Goal: Book appointment/travel/reservation

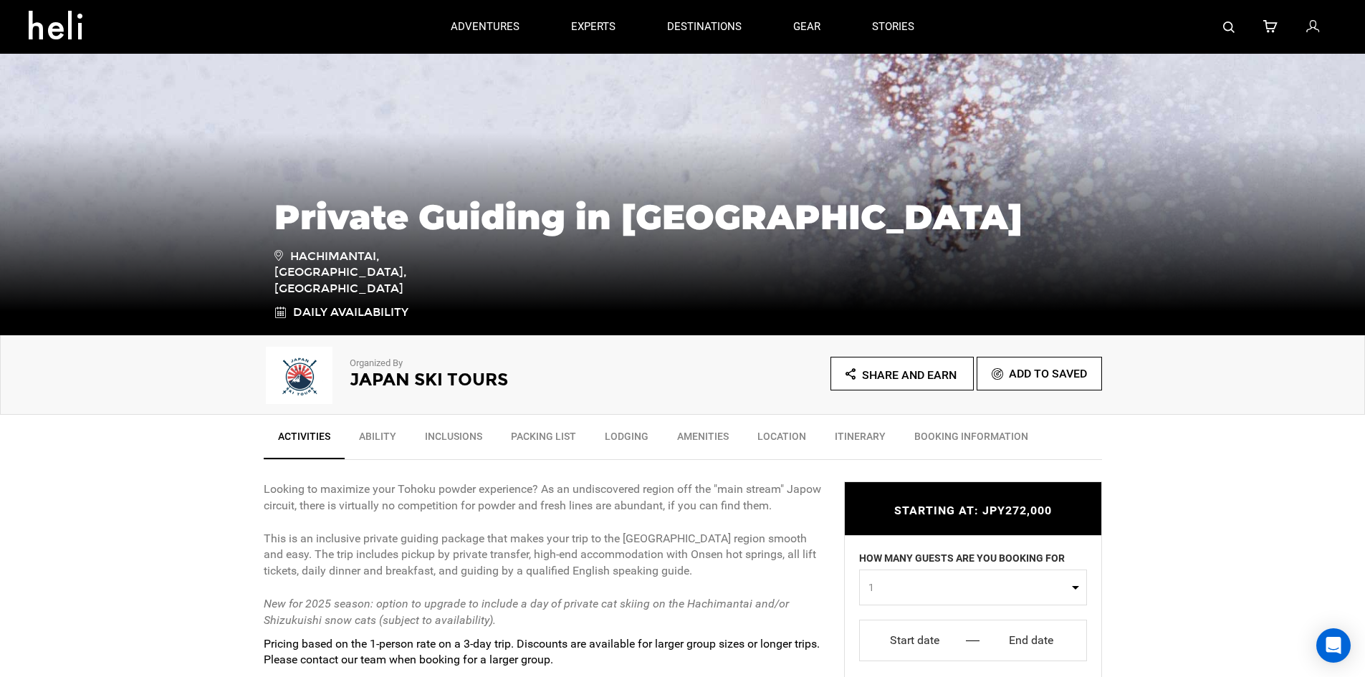
scroll to position [143, 0]
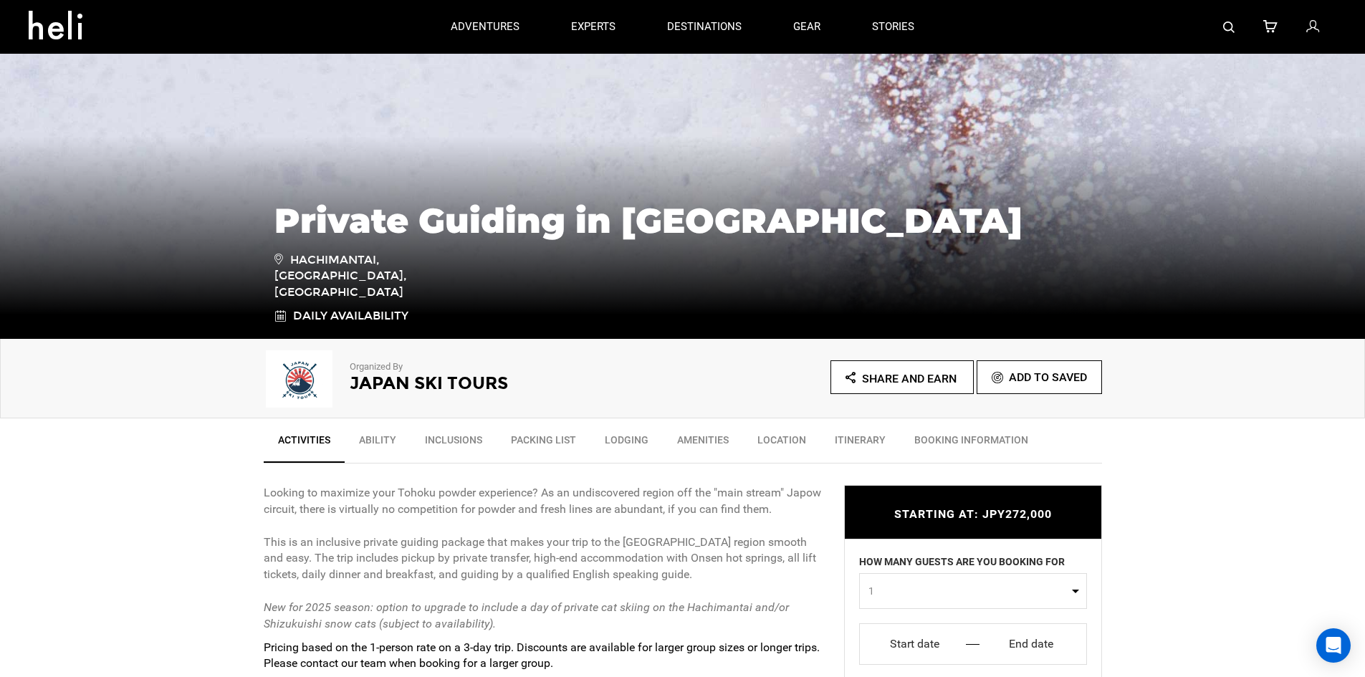
click at [543, 442] on link "Packing List" at bounding box center [543, 444] width 94 height 36
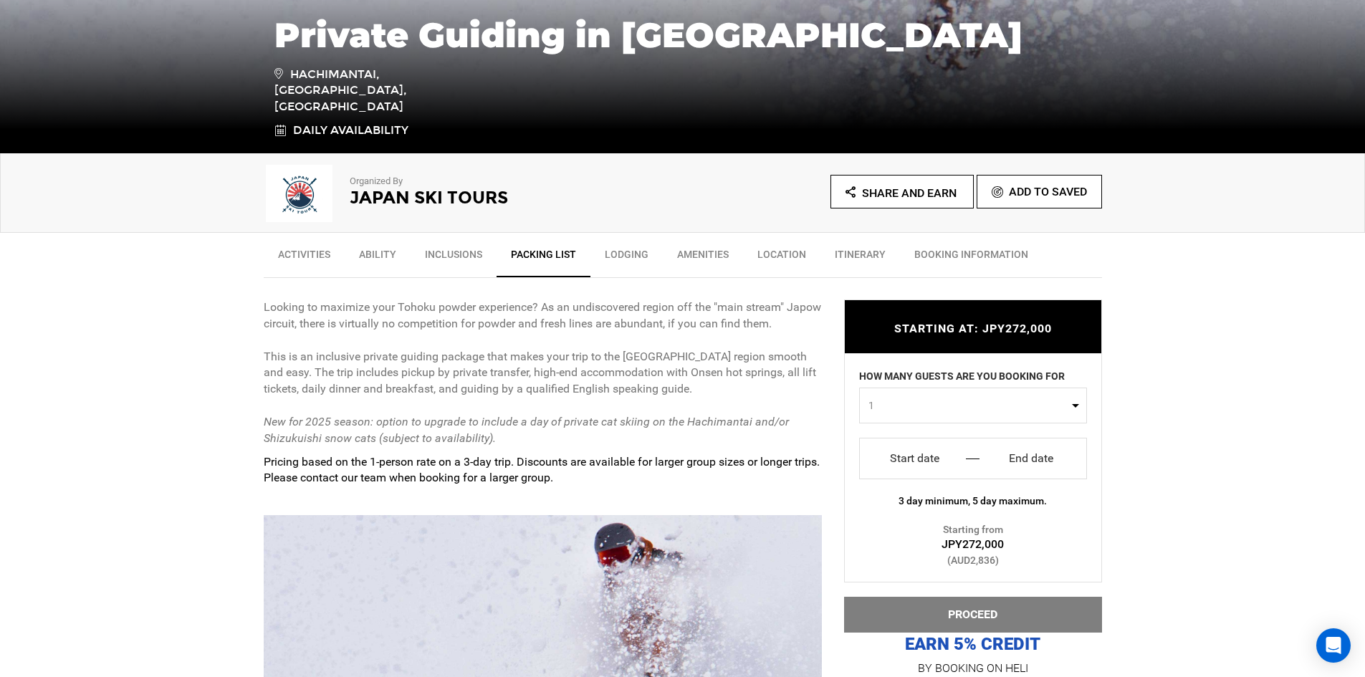
scroll to position [331, 0]
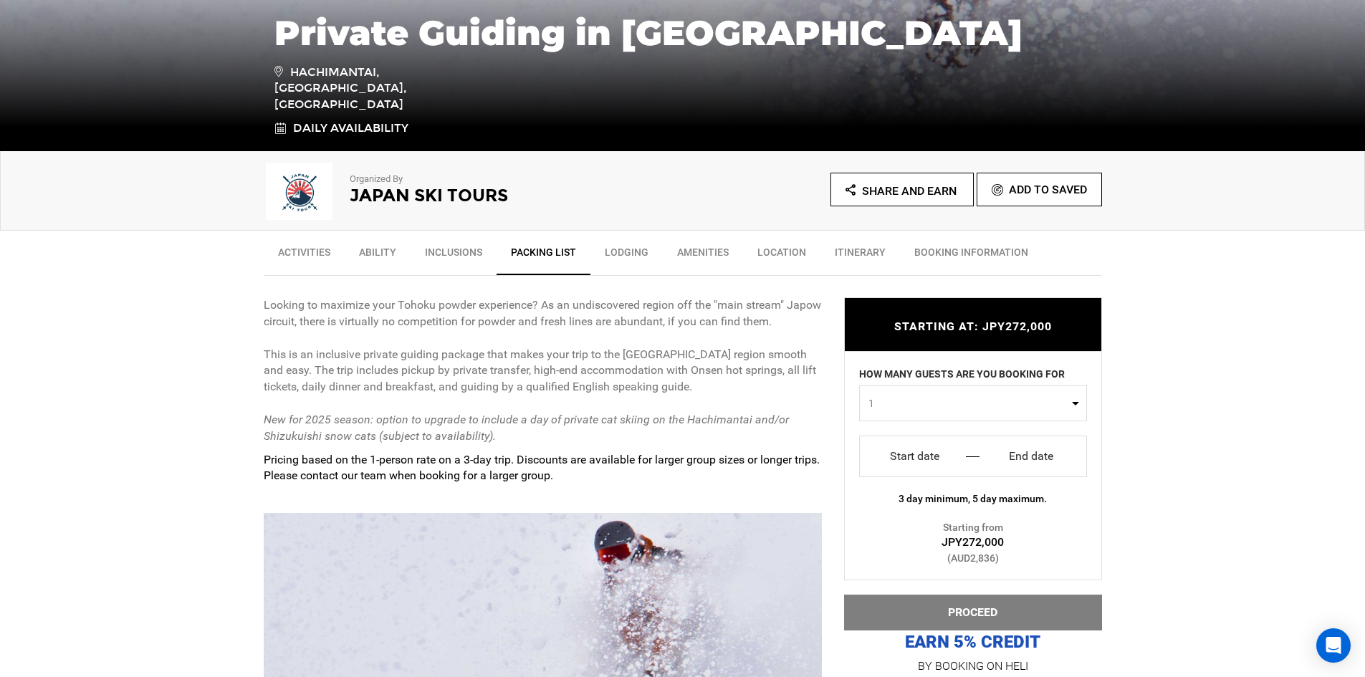
drag, startPoint x: 900, startPoint y: 461, endPoint x: 1211, endPoint y: 484, distance: 311.8
click at [319, 259] on link "Activities" at bounding box center [304, 256] width 81 height 36
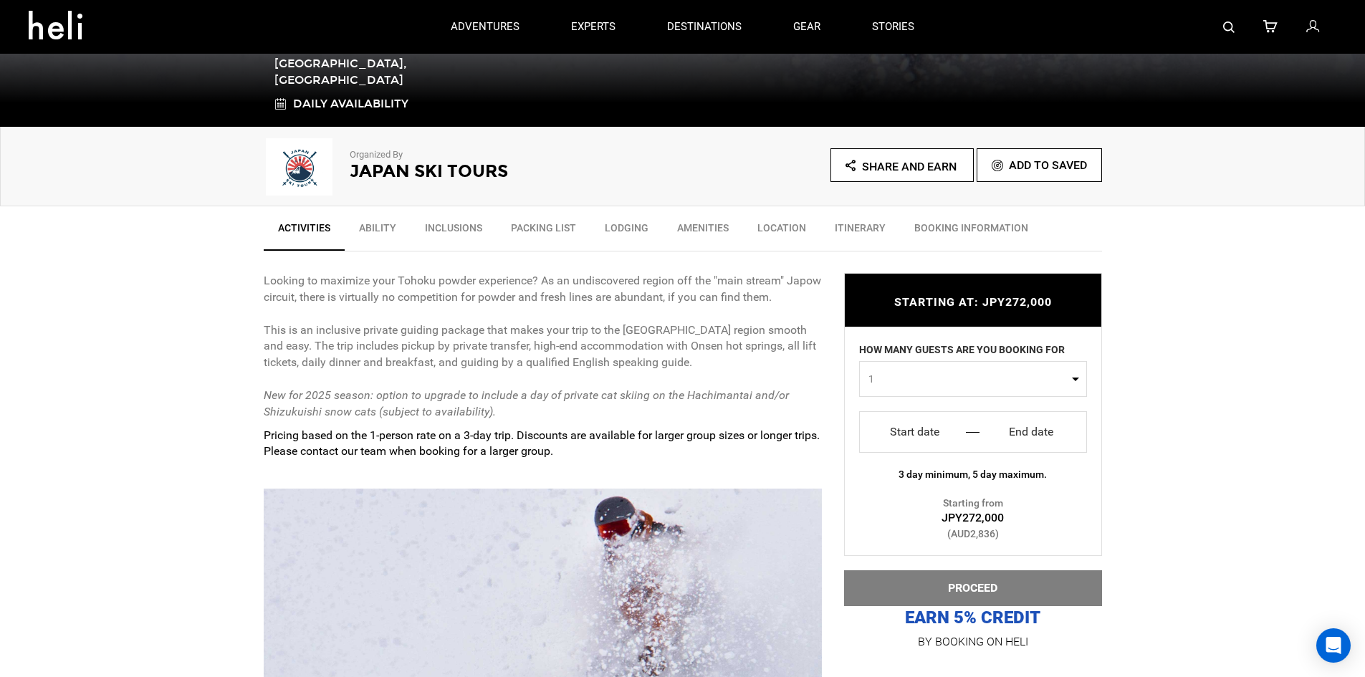
scroll to position [95, 0]
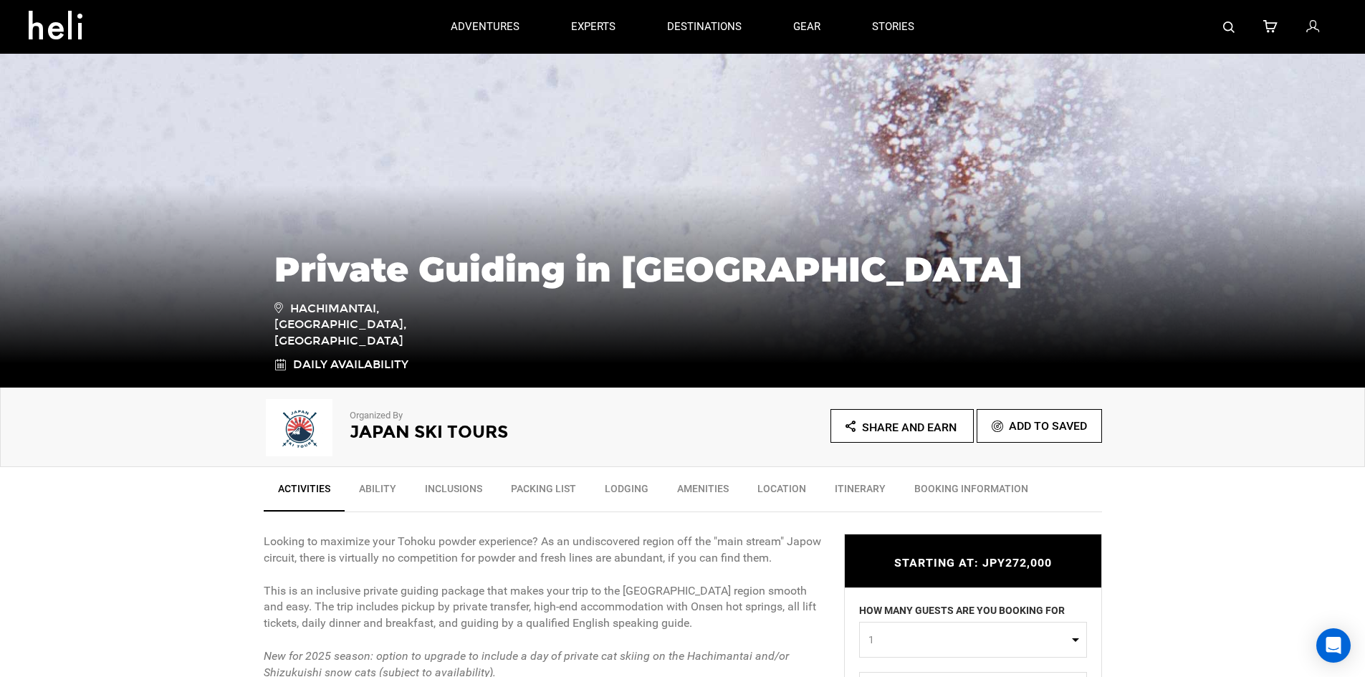
click at [876, 486] on link "Itinerary" at bounding box center [860, 492] width 80 height 36
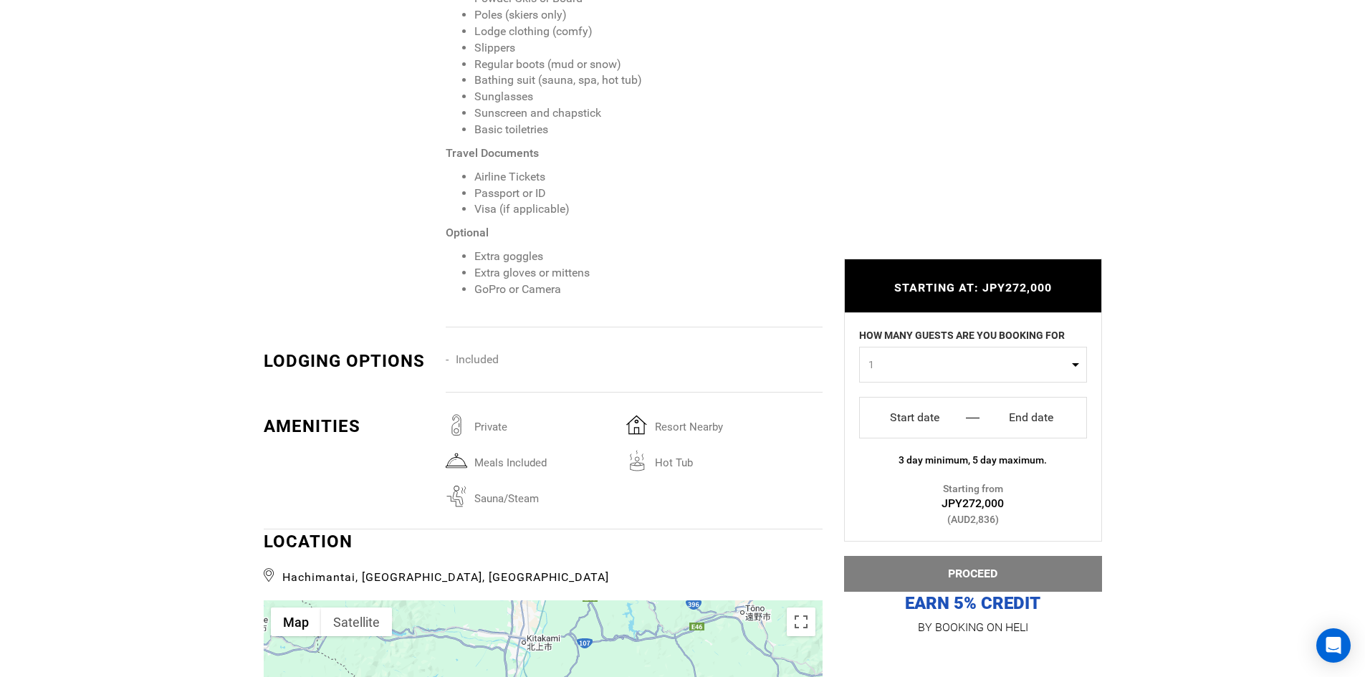
scroll to position [3339, 0]
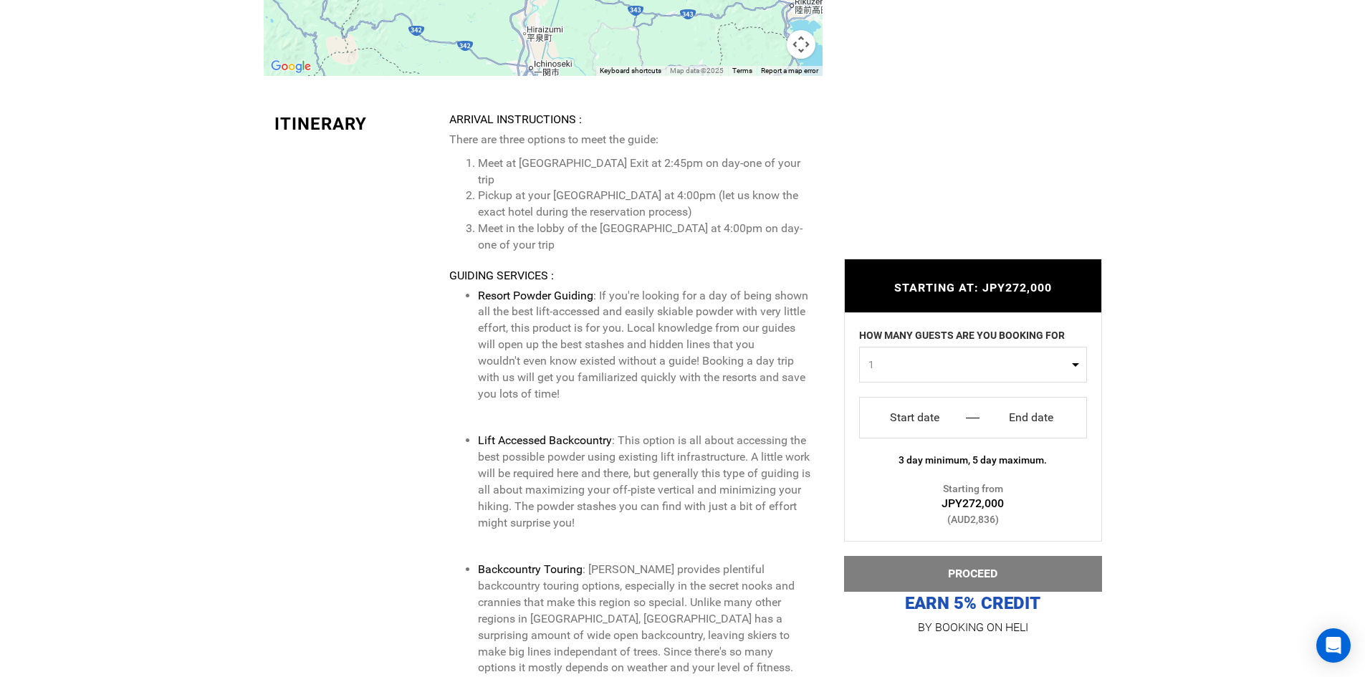
click at [930, 423] on input "Start date" at bounding box center [914, 417] width 89 height 23
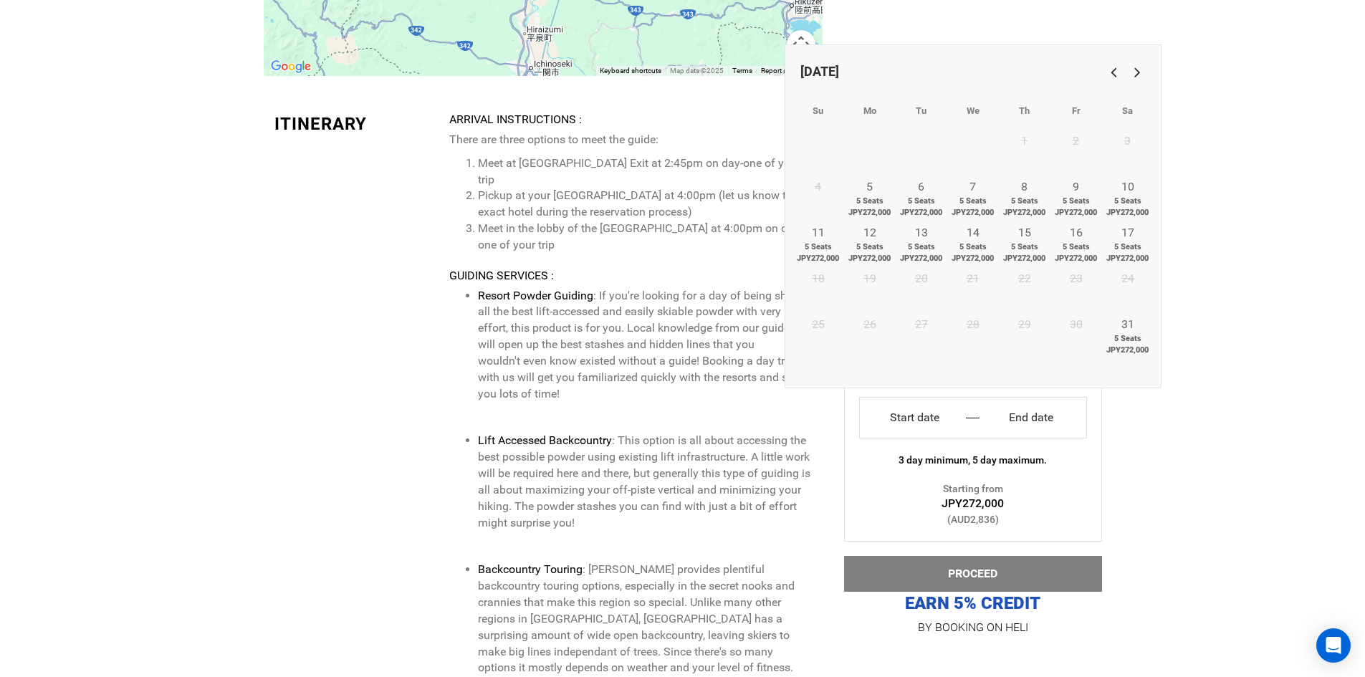
scroll to position [0, 0]
click at [1140, 72] on link "Next" at bounding box center [1135, 71] width 24 height 24
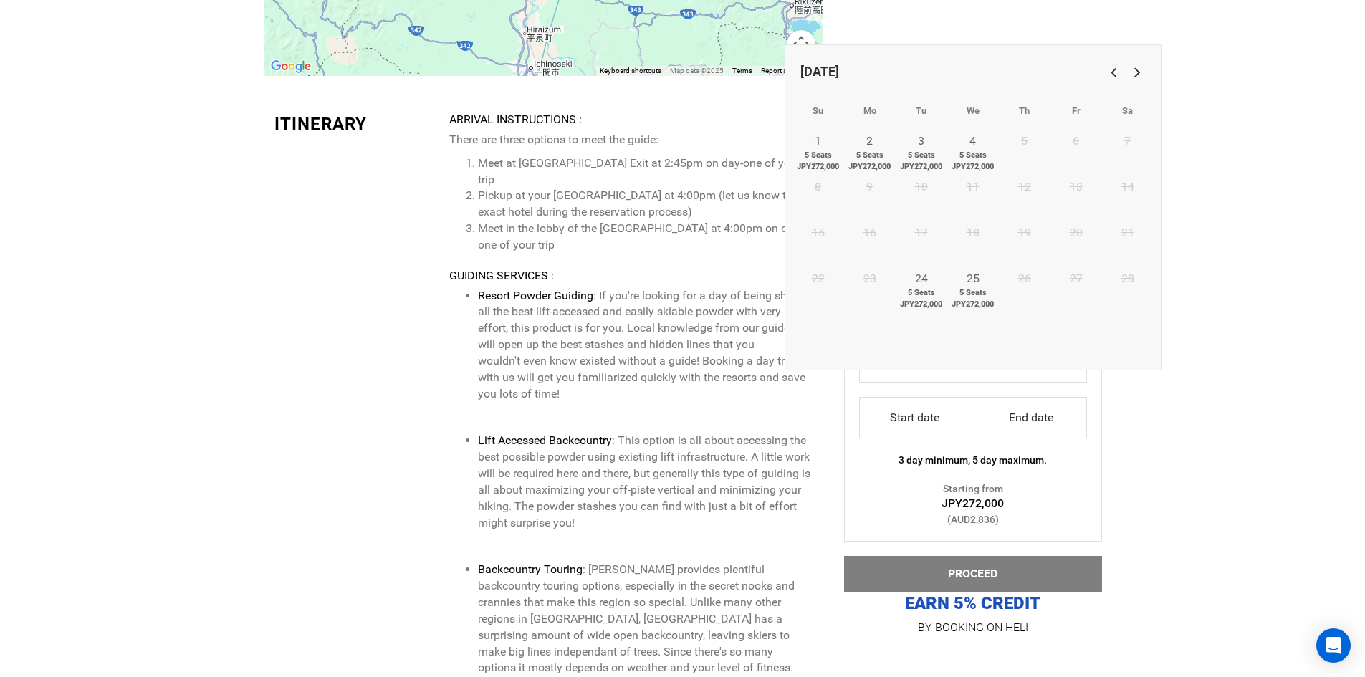
click at [1111, 77] on link "Previous" at bounding box center [1111, 71] width 24 height 24
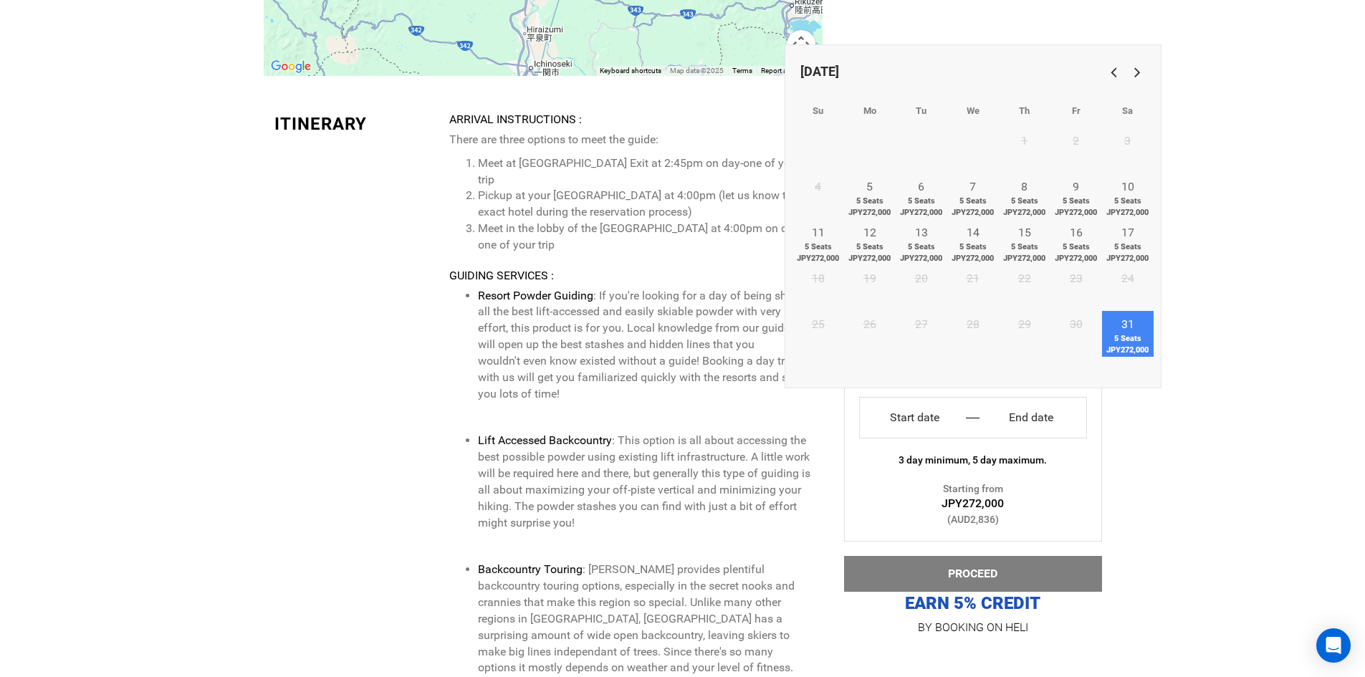
click at [1120, 340] on span "5 Seats JPY272,000" at bounding box center [1128, 344] width 52 height 22
type input "Start date"
type input "End date"
click at [1130, 372] on table "Su Mo Tu We Th Fr Sa 1 2 3 4 5 5 Seats JPY272,000 6 5 Seats JPY272,000 7 5 Seat…" at bounding box center [972, 239] width 361 height 291
click at [1128, 347] on span "5 Seats JPY272,000" at bounding box center [1128, 344] width 52 height 22
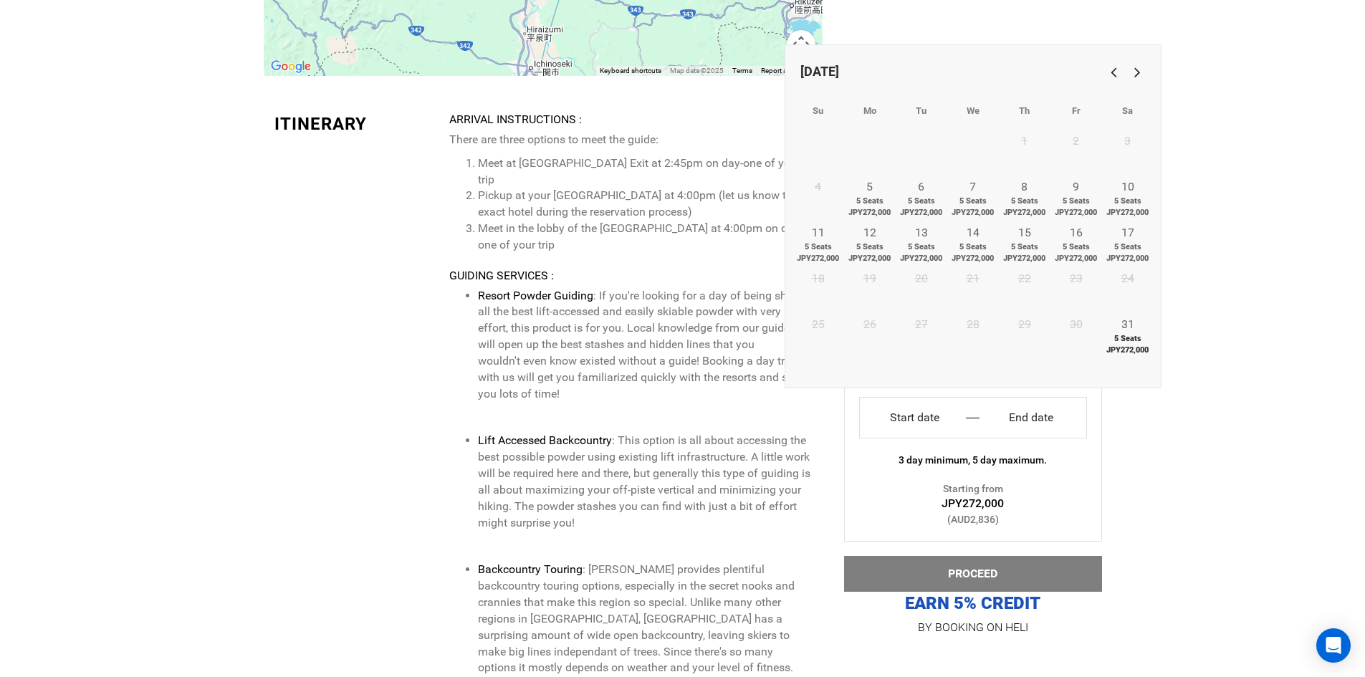
type input "Start date"
type input "End date"
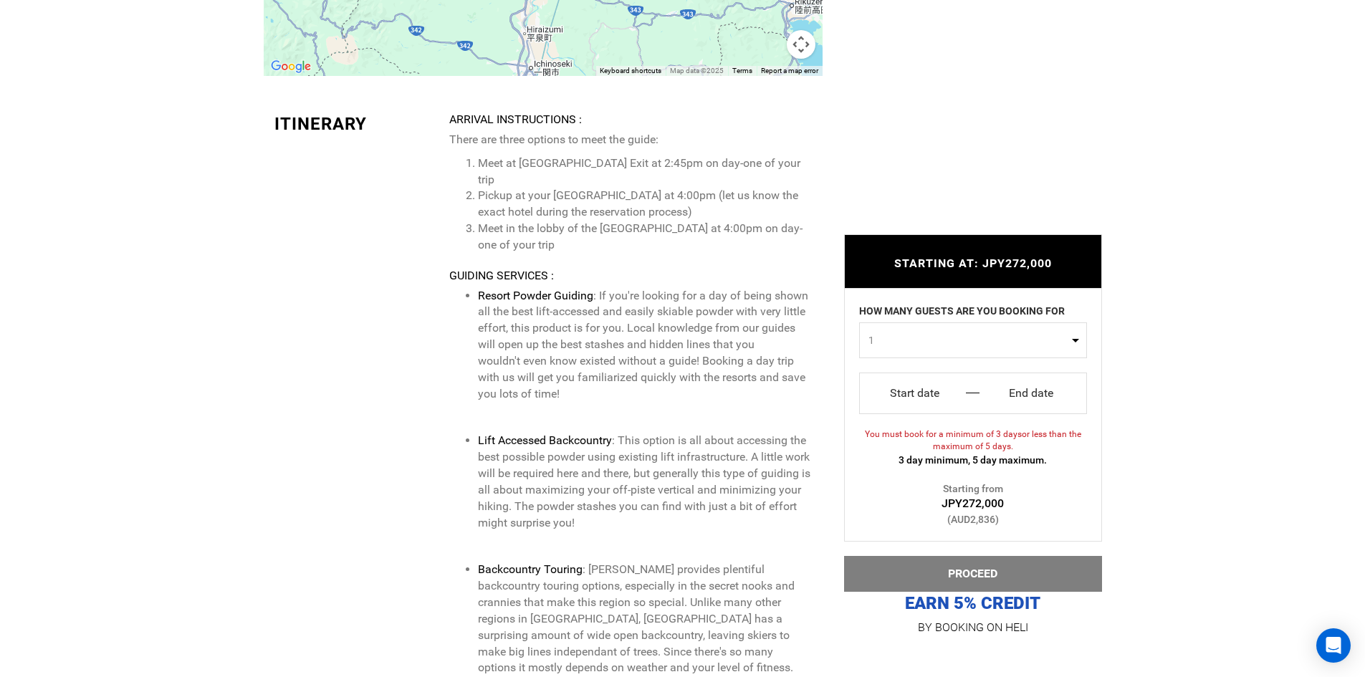
click at [920, 396] on input "Start date" at bounding box center [914, 393] width 89 height 23
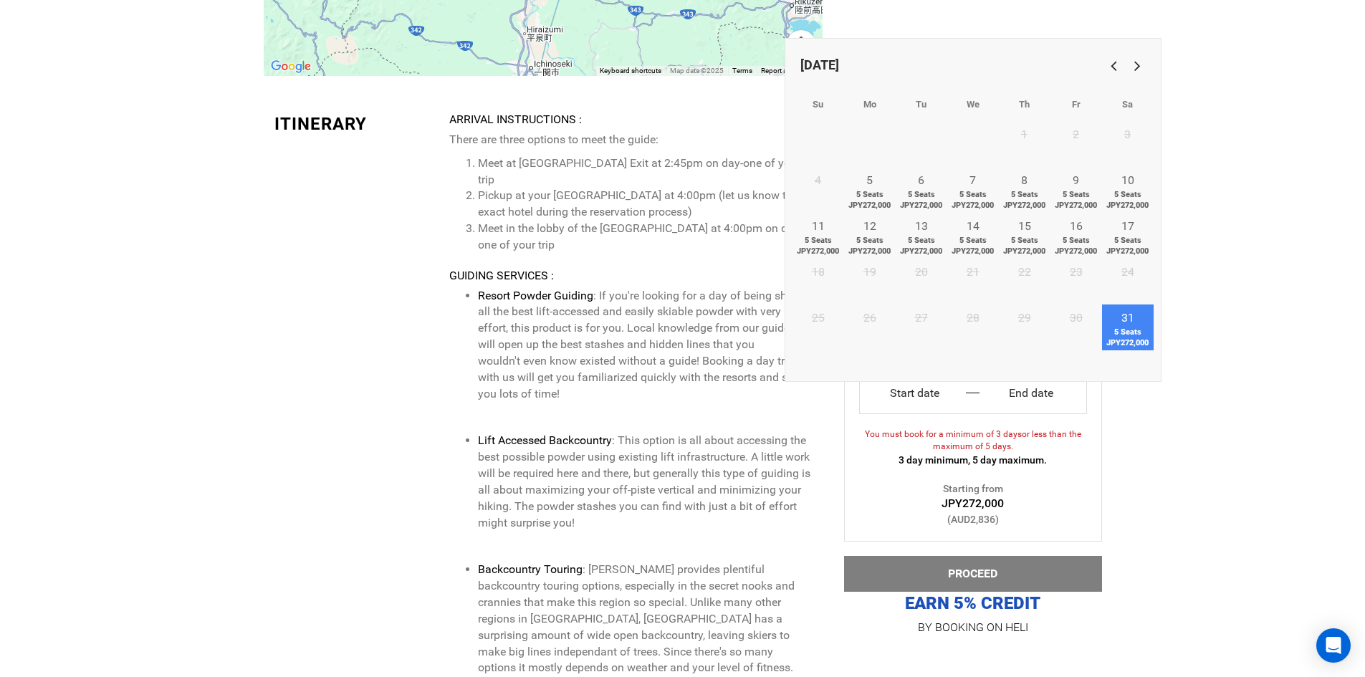
click at [1141, 336] on span "5 Seats JPY272,000" at bounding box center [1128, 338] width 52 height 22
type input "Start date"
type input "End date"
click at [1136, 66] on link "Next" at bounding box center [1135, 65] width 24 height 24
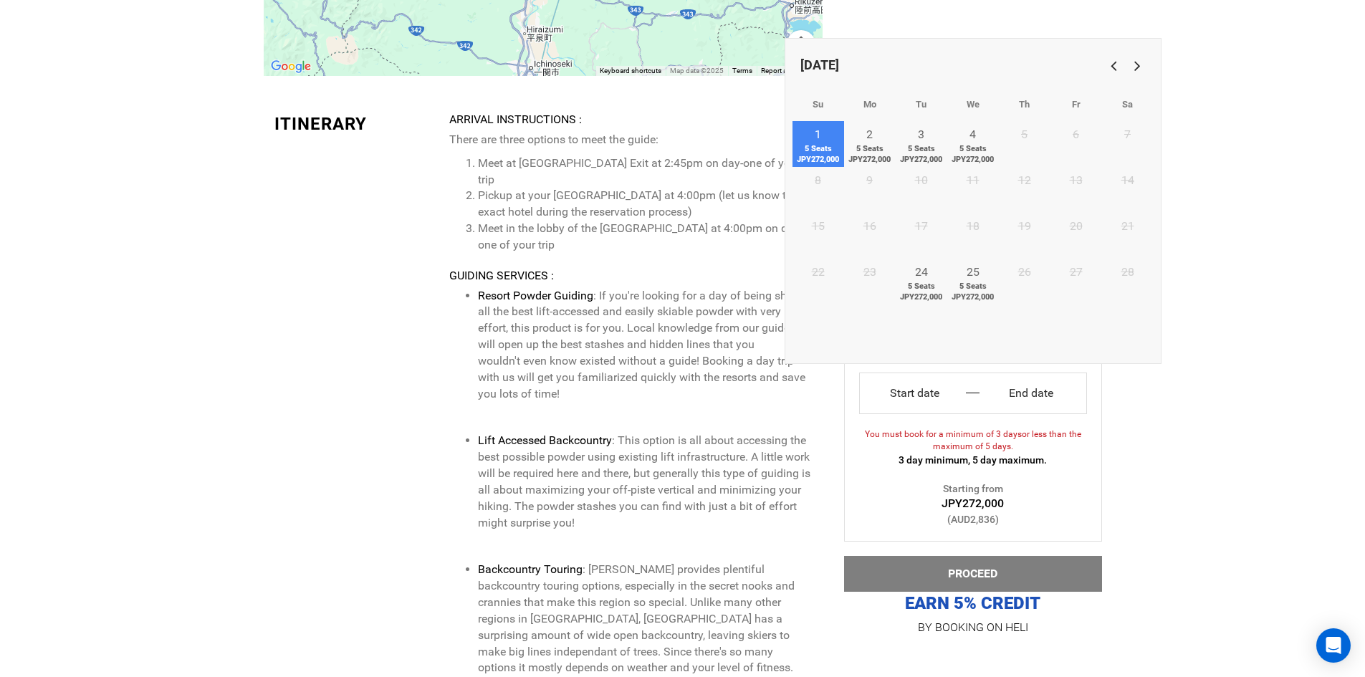
click at [812, 155] on span "5 Seats JPY272,000" at bounding box center [818, 154] width 52 height 22
type input "Start date"
type input "End date"
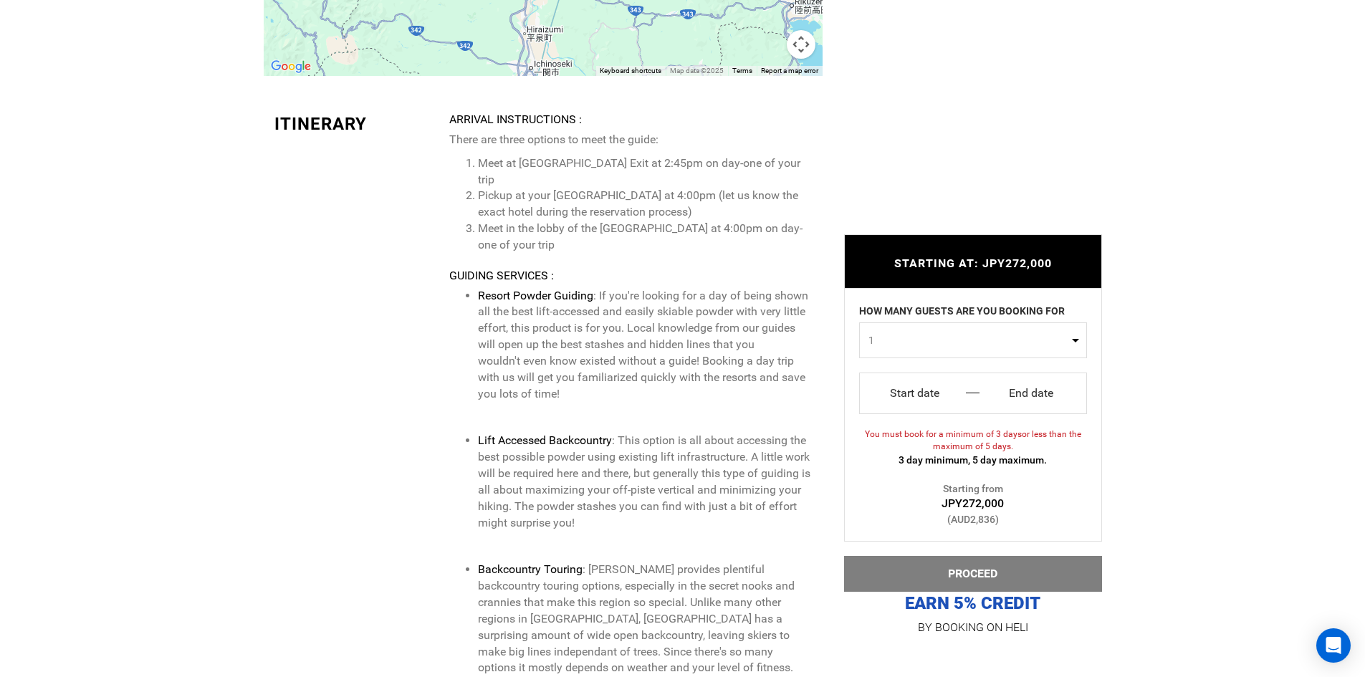
click at [932, 397] on input "Start date" at bounding box center [914, 393] width 89 height 23
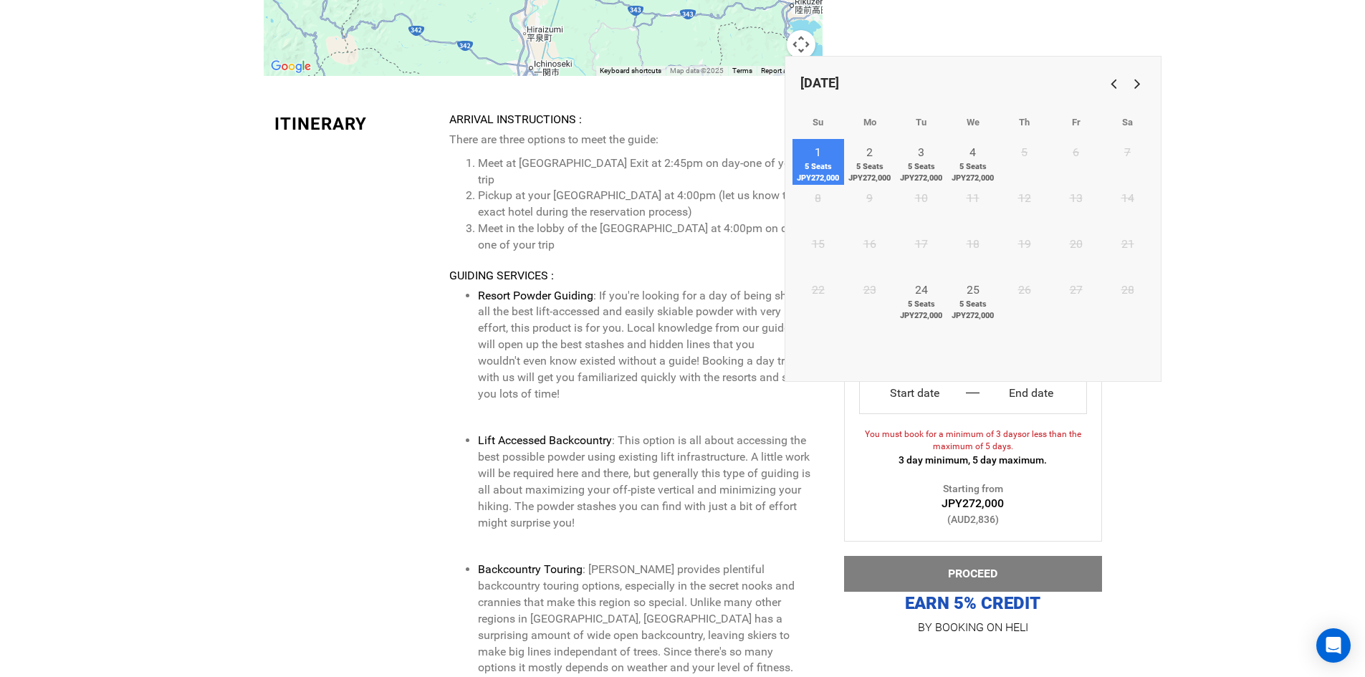
click at [820, 166] on span "5 Seats JPY272,000" at bounding box center [818, 172] width 52 height 22
type input "Start date"
type input "End date"
click at [957, 165] on span "5 Seats JPY272,000" at bounding box center [973, 172] width 52 height 22
type input "[DATE]"
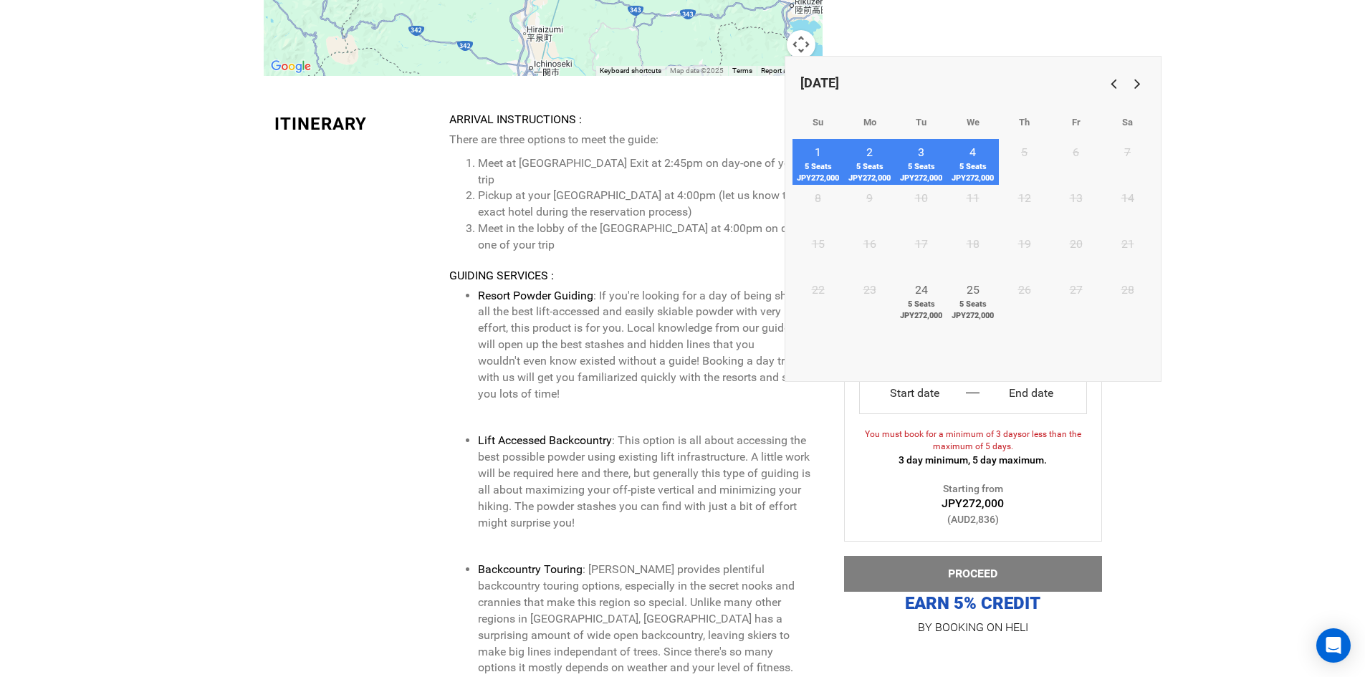
type input "[DATE]"
